Goal: Task Accomplishment & Management: Use online tool/utility

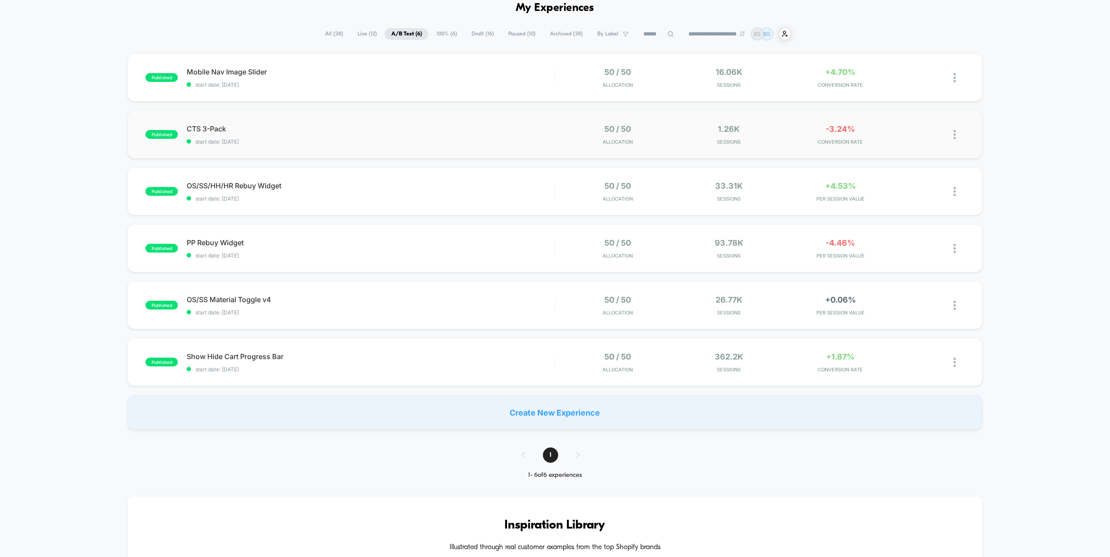
scroll to position [49, 0]
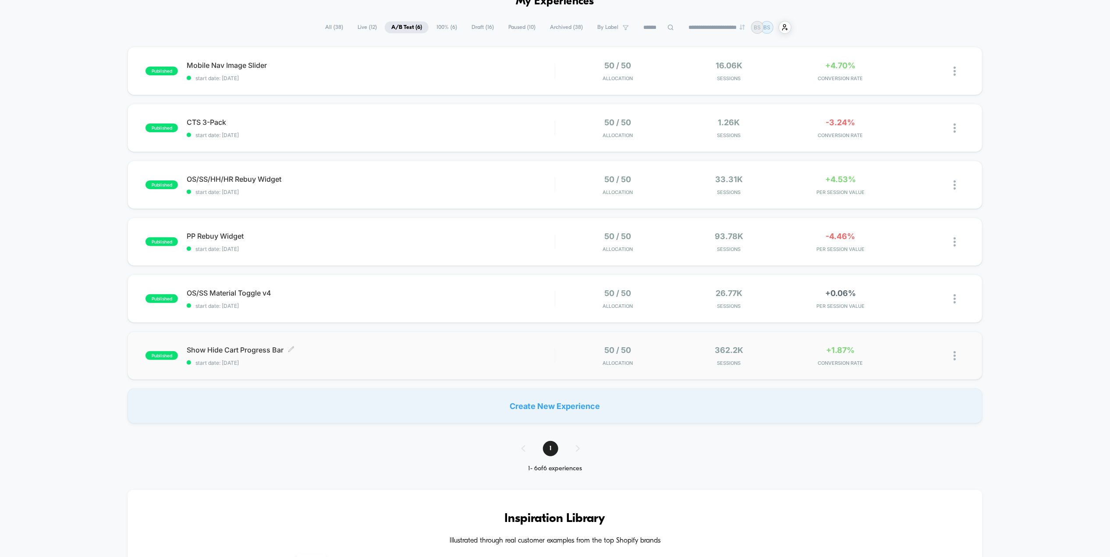
click at [532, 363] on span "start date: [DATE]" at bounding box center [371, 363] width 368 height 7
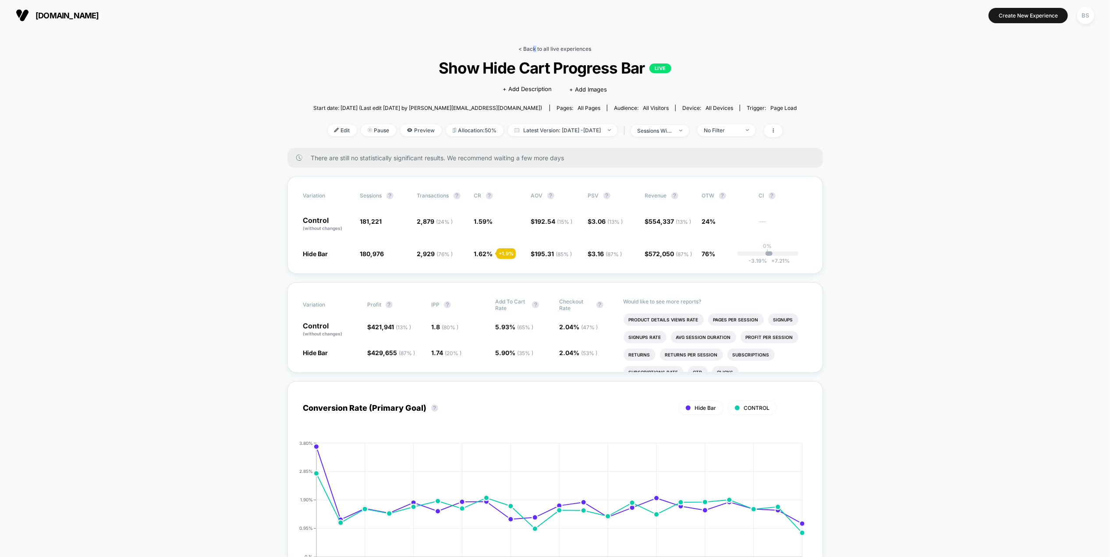
click at [533, 47] on link "< Back to all live experiences" at bounding box center [555, 49] width 73 height 7
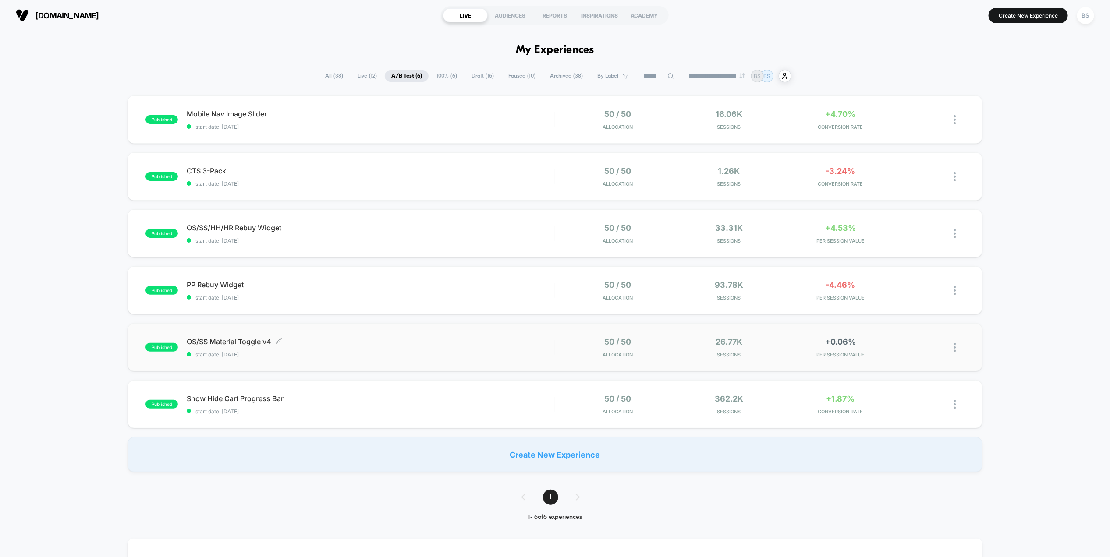
click at [488, 342] on span "OS/SS Material Toggle v4 Click to edit experience details" at bounding box center [371, 341] width 368 height 9
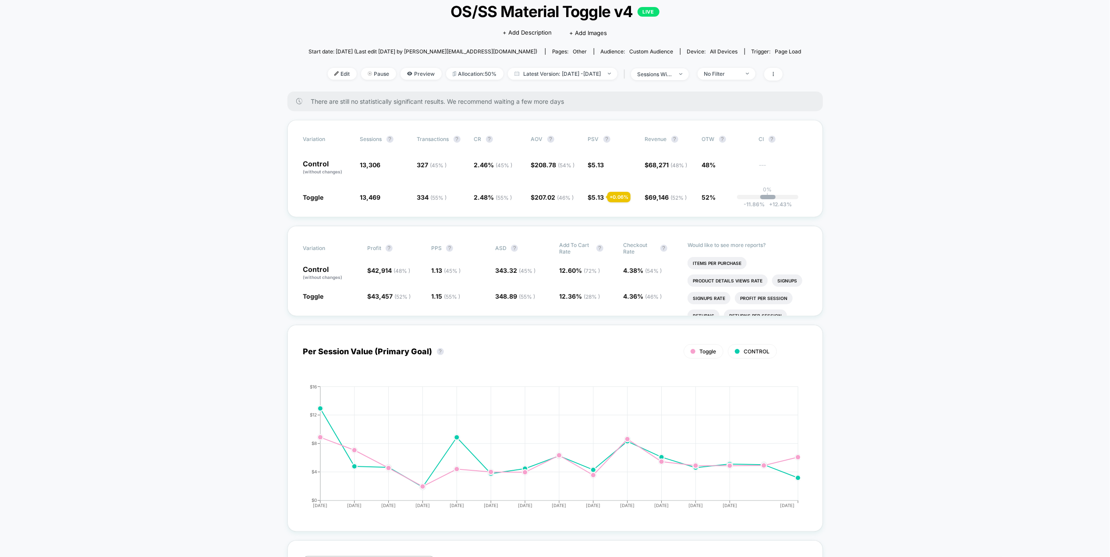
scroll to position [47, 0]
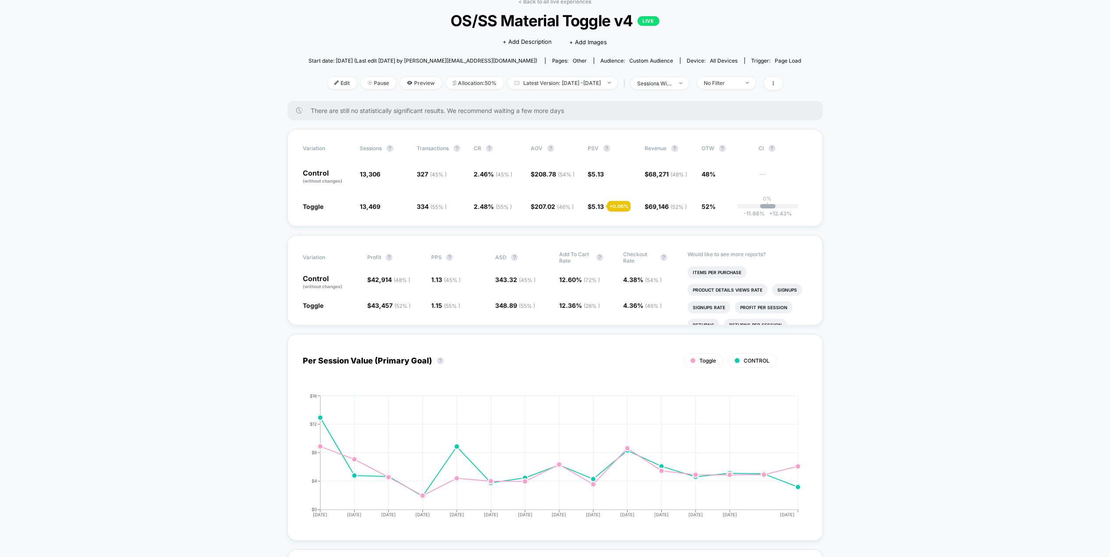
click at [534, 6] on div "< Back to all live experiences OS/SS Material Toggle v4 LIVE Click to edit expe…" at bounding box center [554, 49] width 493 height 103
click at [533, 3] on link "< Back to all live experiences" at bounding box center [555, 1] width 73 height 7
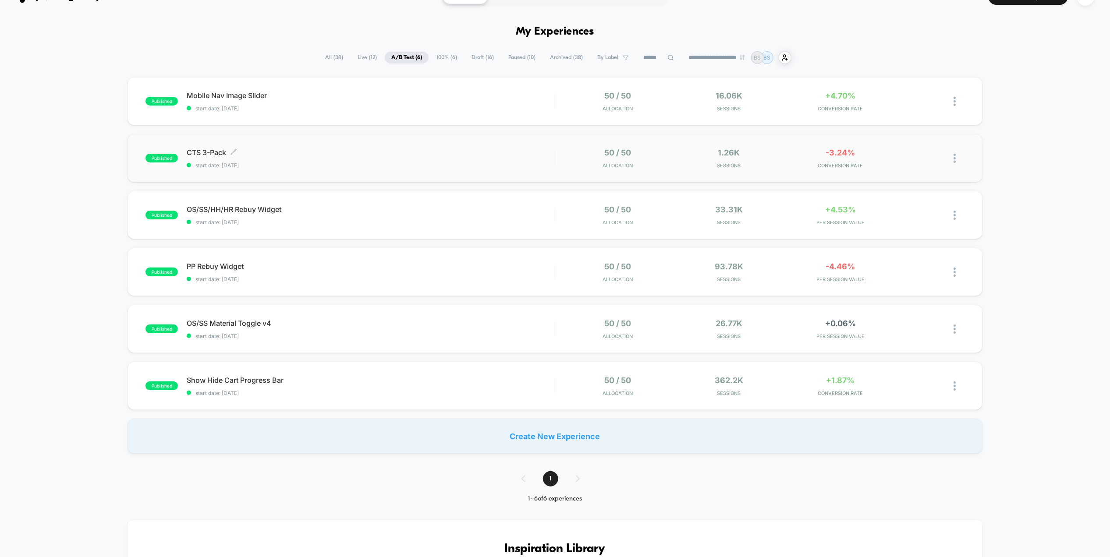
scroll to position [19, 0]
click at [488, 108] on span "start date: [DATE]" at bounding box center [371, 108] width 368 height 7
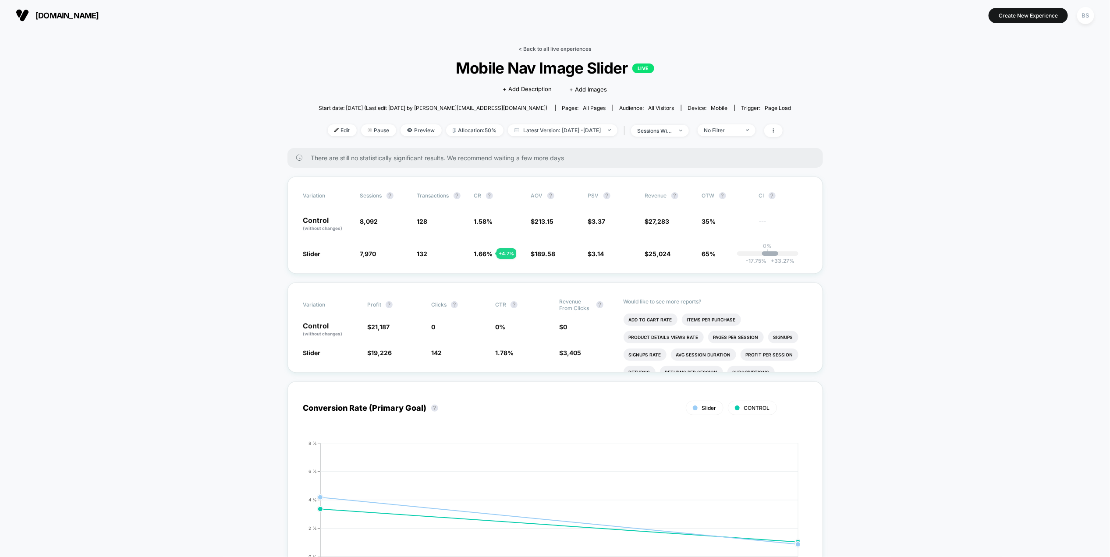
click at [539, 49] on link "< Back to all live experiences" at bounding box center [555, 49] width 73 height 7
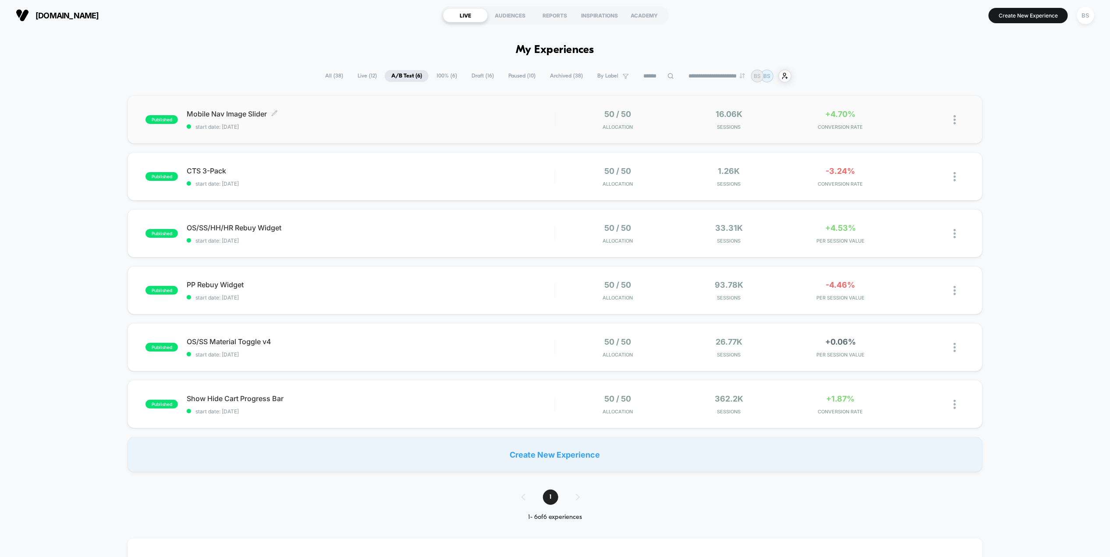
click at [506, 130] on span "start date: [DATE]" at bounding box center [371, 127] width 368 height 7
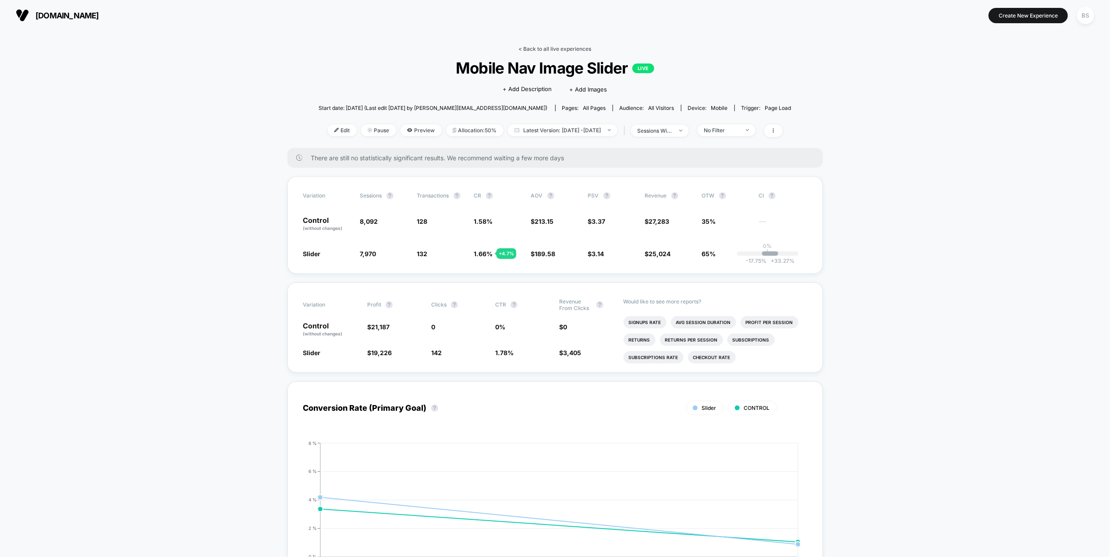
click at [555, 50] on link "< Back to all live experiences" at bounding box center [555, 49] width 73 height 7
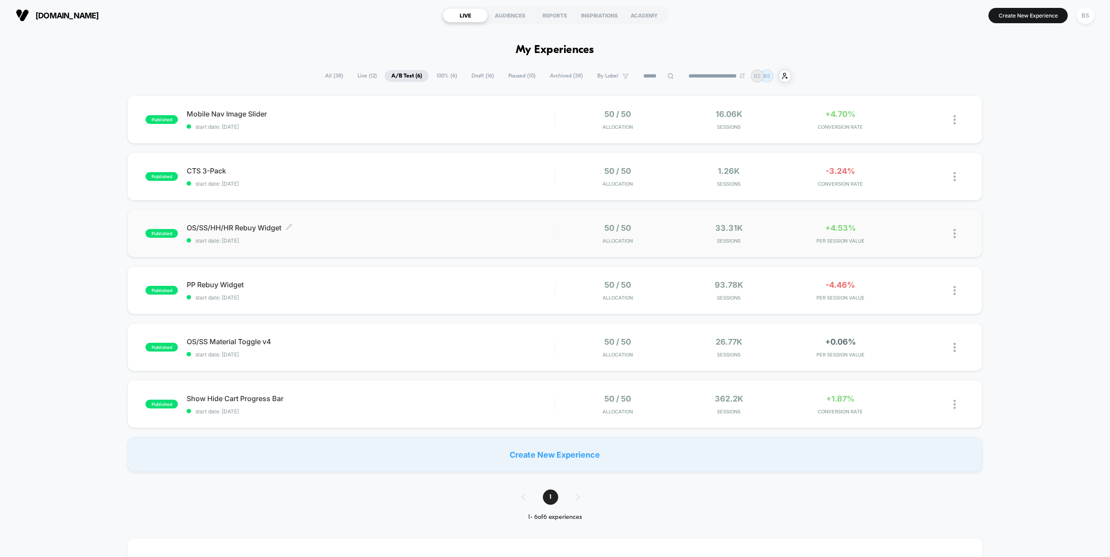
click at [506, 240] on span "start date: [DATE]" at bounding box center [371, 240] width 368 height 7
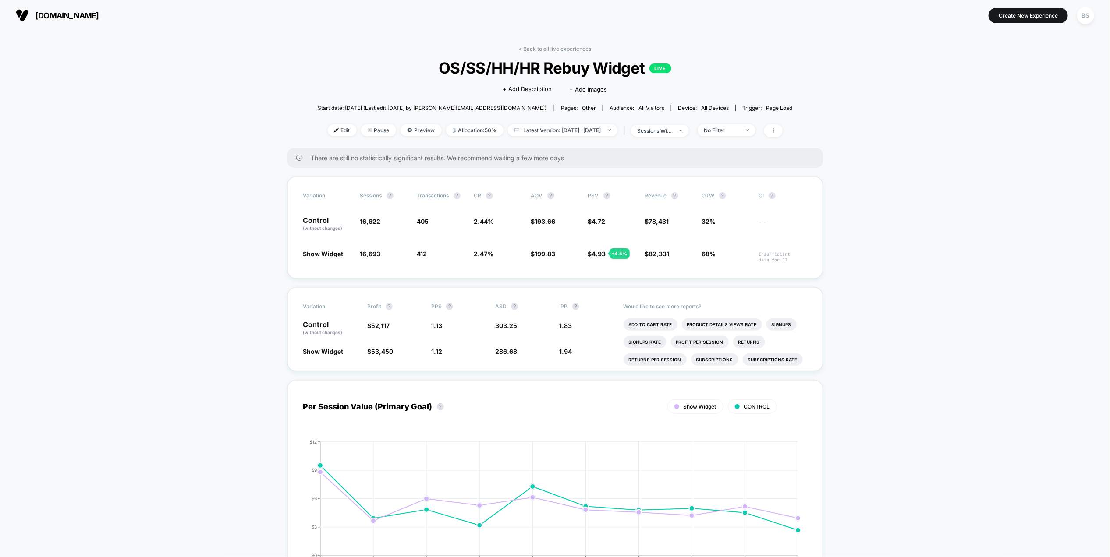
click at [533, 53] on div "< Back to all live experiences OS/SS/HH/HR Rebuy Widget LIVE Click to edit expe…" at bounding box center [555, 97] width 475 height 103
click at [534, 46] on link "< Back to all live experiences" at bounding box center [555, 49] width 73 height 7
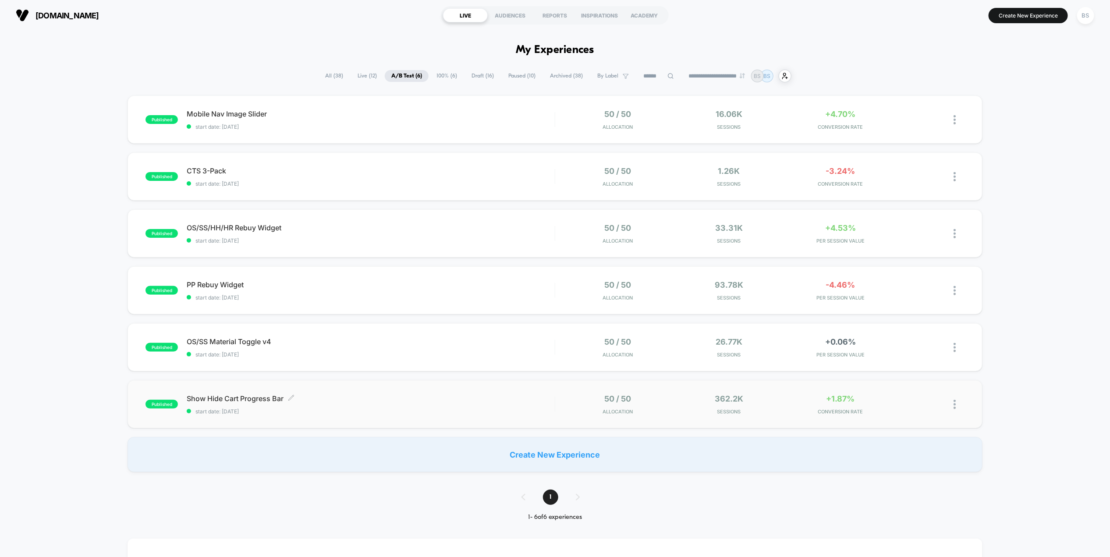
click at [451, 411] on span "start date: [DATE]" at bounding box center [371, 411] width 368 height 7
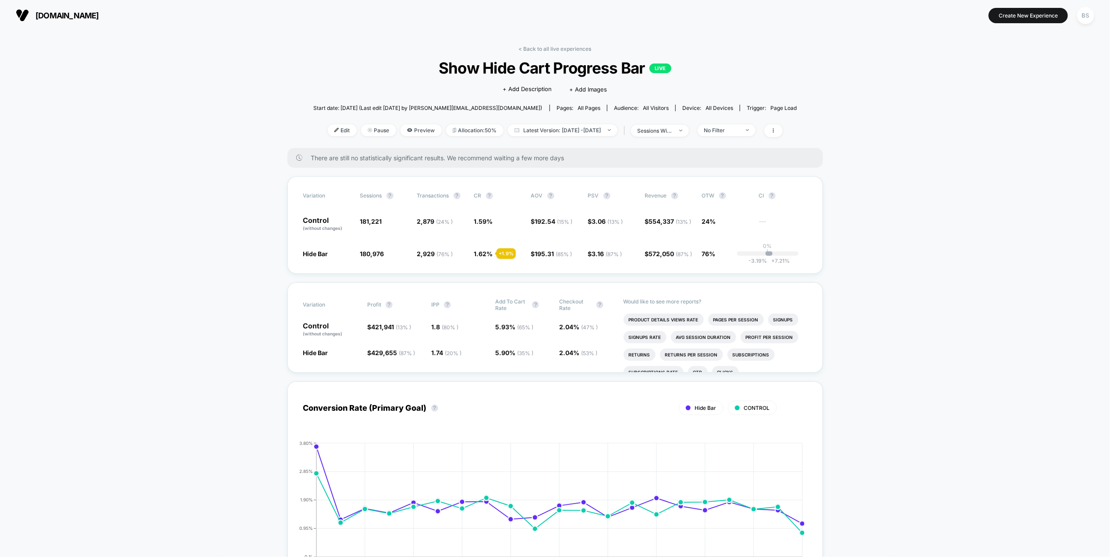
click at [740, 142] on div "< Back to all live experiences Show Hide Cart Progress Bar LIVE Click to edit e…" at bounding box center [555, 97] width 484 height 103
click at [742, 137] on div "Edit Pause Preview Allocation: 50% Latest Version: [DATE] - [DATE] | sessions w…" at bounding box center [555, 130] width 484 height 13
click at [743, 134] on span "No Filter" at bounding box center [726, 130] width 58 height 12
click at [739, 129] on div "No Filter" at bounding box center [721, 130] width 35 height 7
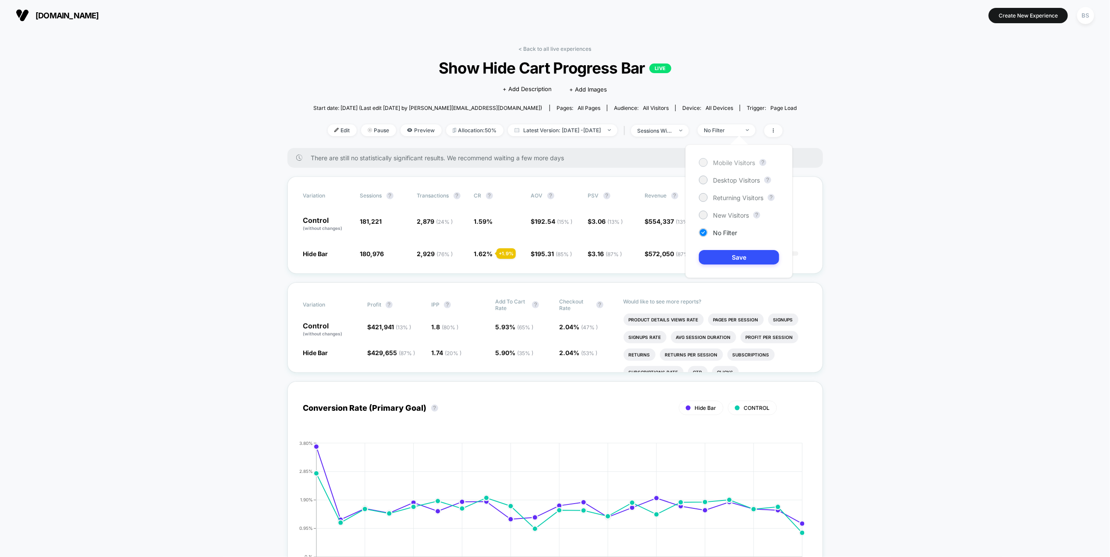
click at [720, 165] on span "Mobile Visitors" at bounding box center [734, 162] width 42 height 7
drag, startPoint x: 717, startPoint y: 245, endPoint x: 717, endPoint y: 253, distance: 8.3
click at [717, 253] on div "Mobile Visitors ? Desktop Visitors ? Returning Visitors ? New Visitors ? No Fil…" at bounding box center [738, 212] width 107 height 134
click at [717, 253] on button "Save" at bounding box center [739, 257] width 80 height 14
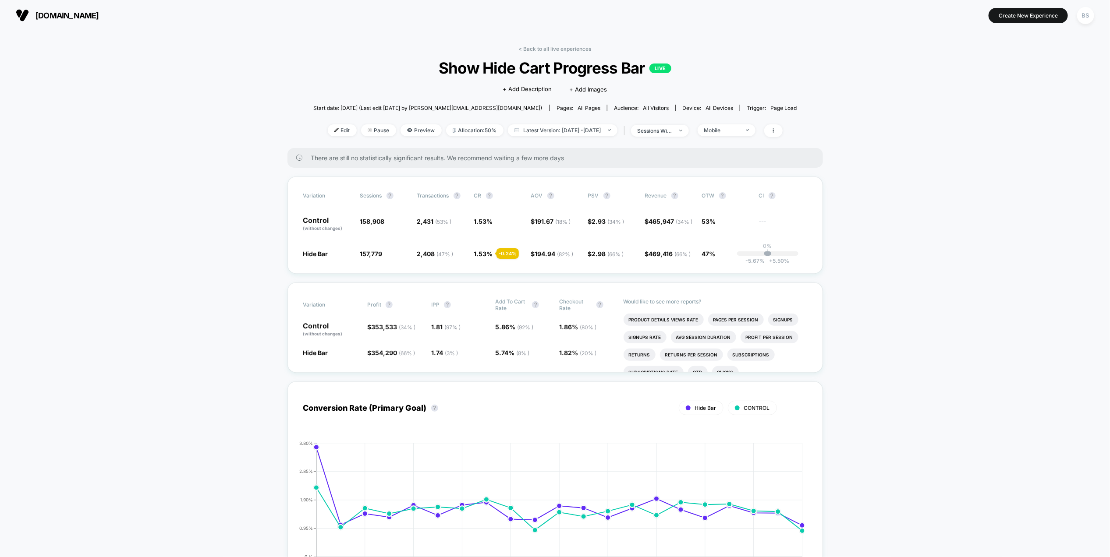
click at [735, 152] on div "There are still no statistically significant results. We recommend waiting a fe…" at bounding box center [554, 158] width 535 height 20
click at [739, 131] on div "Mobile" at bounding box center [721, 130] width 35 height 7
click at [725, 177] on span "Desktop Visitors" at bounding box center [736, 180] width 47 height 7
click at [725, 246] on div "Mobile Visitors ? Desktop Visitors ? Returning Visitors ? New Visitors ? No Fil…" at bounding box center [738, 212] width 107 height 134
click at [725, 259] on button "Save" at bounding box center [739, 257] width 80 height 14
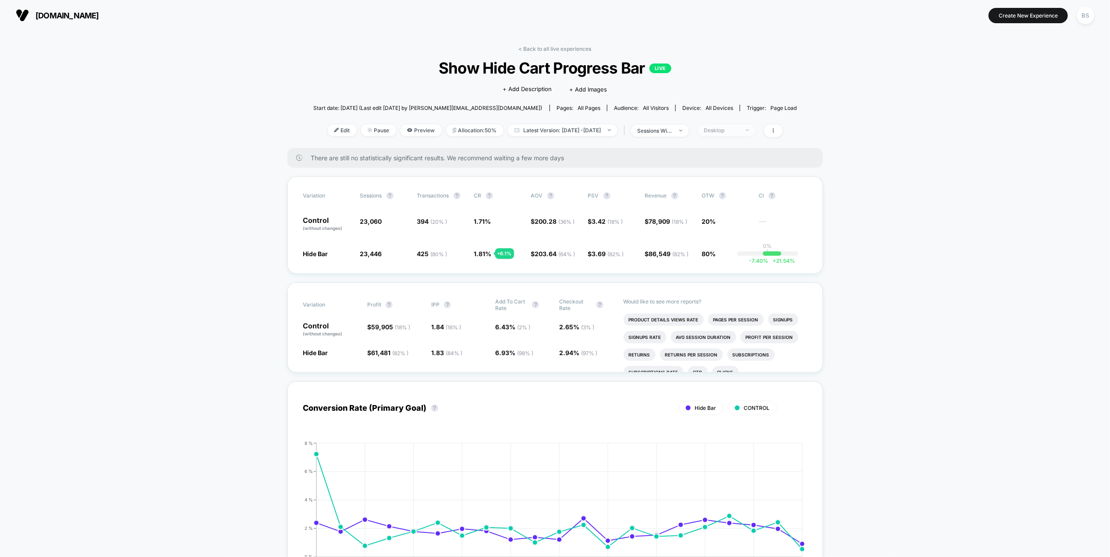
click at [750, 125] on span "Desktop" at bounding box center [726, 130] width 58 height 12
click at [719, 162] on span "Mobile Visitors" at bounding box center [734, 162] width 42 height 7
click at [724, 261] on button "Save" at bounding box center [739, 257] width 80 height 14
